Goal: Complete application form: Complete application form

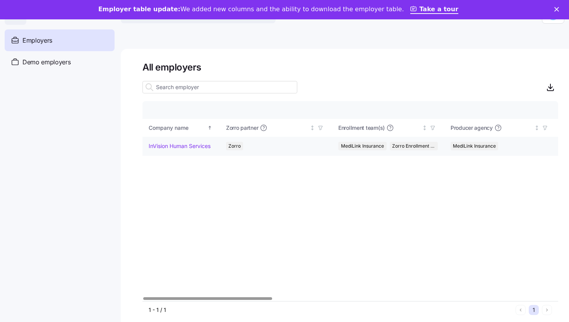
click at [183, 151] on td "InVision Human Services" at bounding box center [180, 146] width 77 height 19
click at [190, 150] on td "InVision Human Services" at bounding box center [180, 146] width 77 height 19
click at [202, 148] on link "InVision Human Services" at bounding box center [180, 146] width 62 height 8
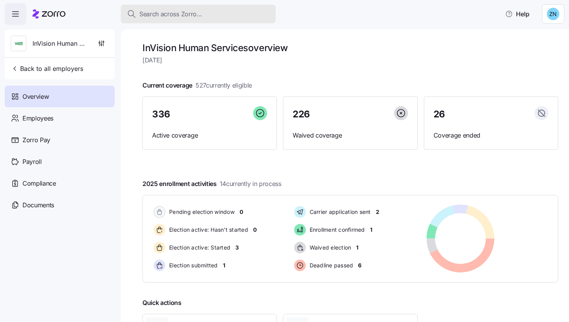
click at [200, 11] on span "Search across Zorro..." at bounding box center [170, 14] width 63 height 10
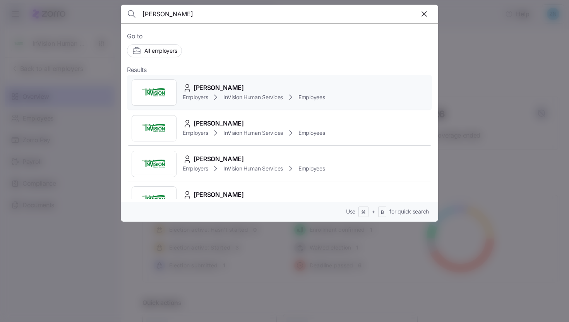
type input "[PERSON_NAME]"
click at [206, 96] on span "Employers" at bounding box center [195, 97] width 25 height 8
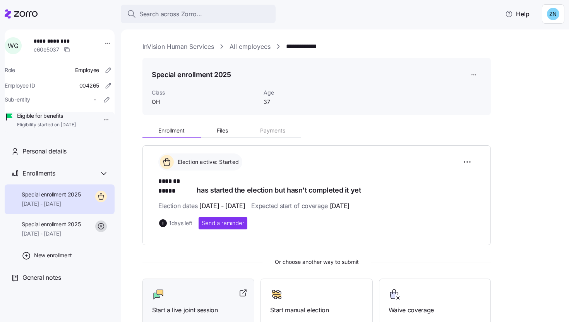
click at [214, 305] on span "Start a live joint session" at bounding box center [198, 310] width 92 height 10
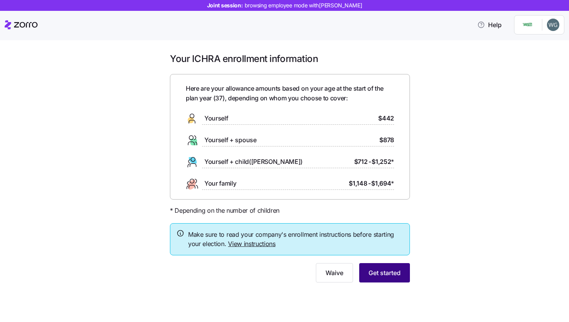
click at [397, 279] on button "Get started" at bounding box center [384, 272] width 51 height 19
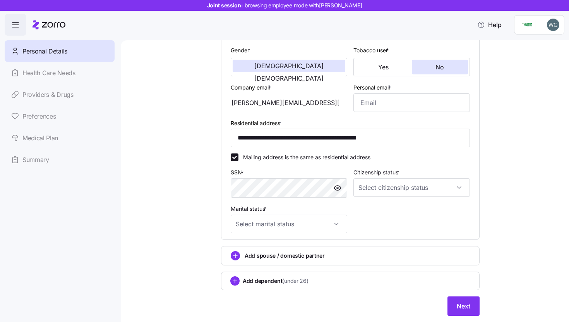
scroll to position [146, 0]
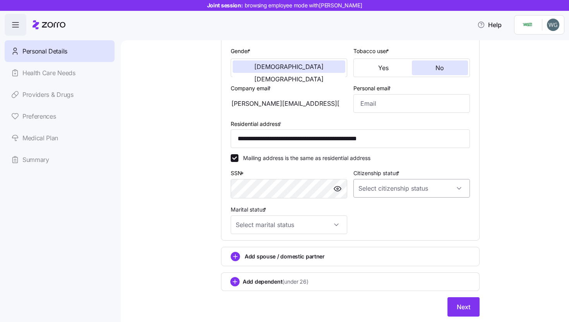
click at [387, 188] on input "Citizenship status *" at bounding box center [411, 188] width 116 height 19
click at [144, 177] on div "**********" at bounding box center [350, 115] width 416 height 419
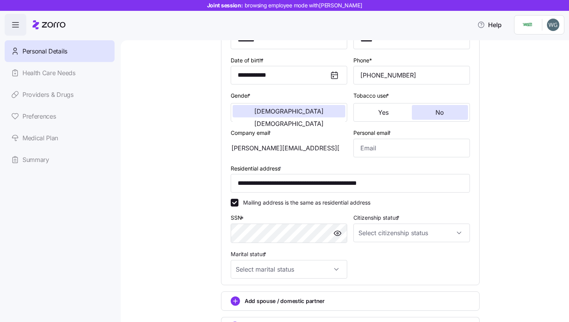
scroll to position [97, 0]
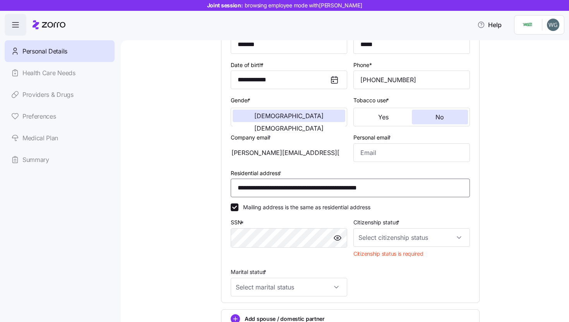
click at [272, 191] on input "**********" at bounding box center [350, 187] width 239 height 19
click at [550, 86] on div "**********" at bounding box center [350, 172] width 416 height 432
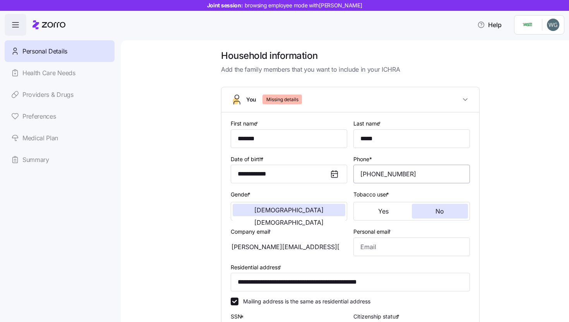
scroll to position [0, 0]
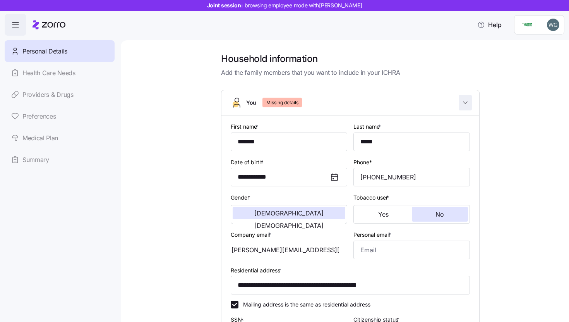
click at [461, 99] on icon "button" at bounding box center [465, 103] width 8 height 8
